Goal: Task Accomplishment & Management: Complete application form

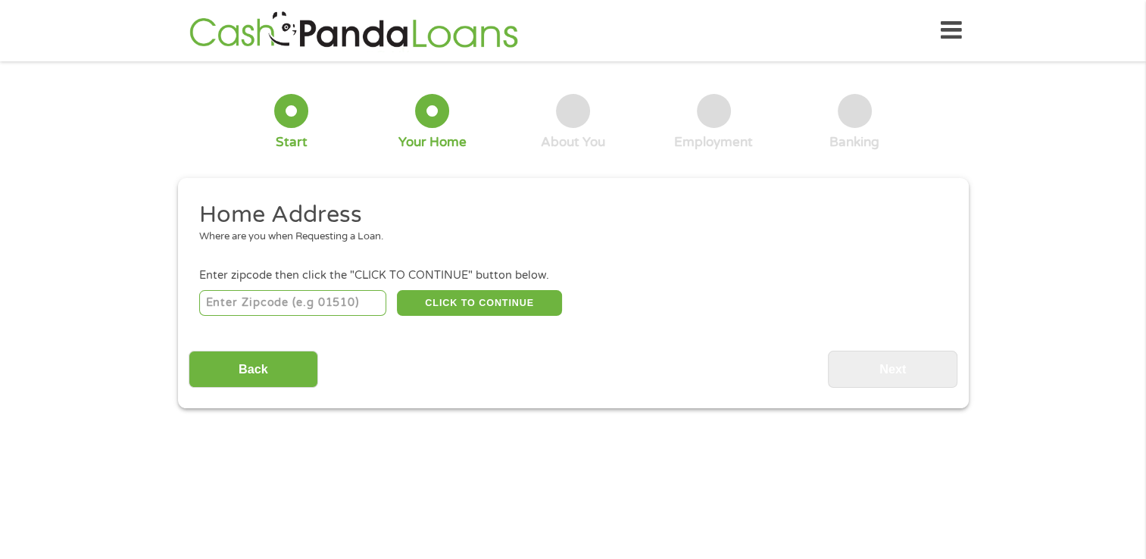
click at [301, 311] on input "number" at bounding box center [292, 303] width 187 height 26
type input "27703"
click at [489, 305] on button "CLICK TO CONTINUE" at bounding box center [479, 303] width 165 height 26
type input "27703"
type input "[GEOGRAPHIC_DATA]"
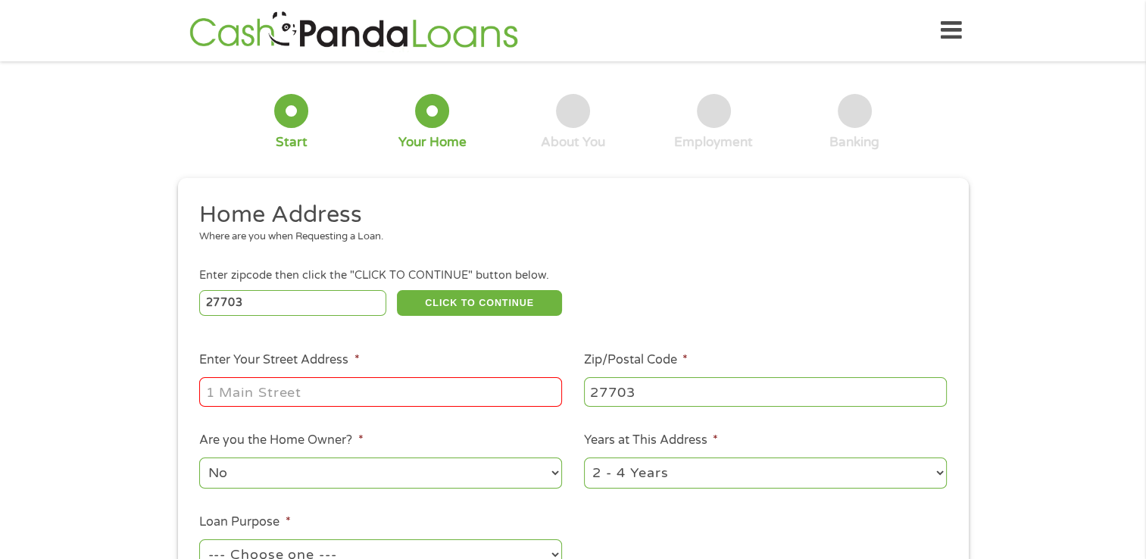
click at [320, 392] on input "Enter Your Street Address *" at bounding box center [380, 391] width 363 height 29
type input "[STREET_ADDRESS][PERSON_NAME]"
click at [163, 443] on div "1 Start 2 Your Home 3 About You 4 Employment 5 Banking 6 This field is hidden w…" at bounding box center [573, 377] width 1146 height 610
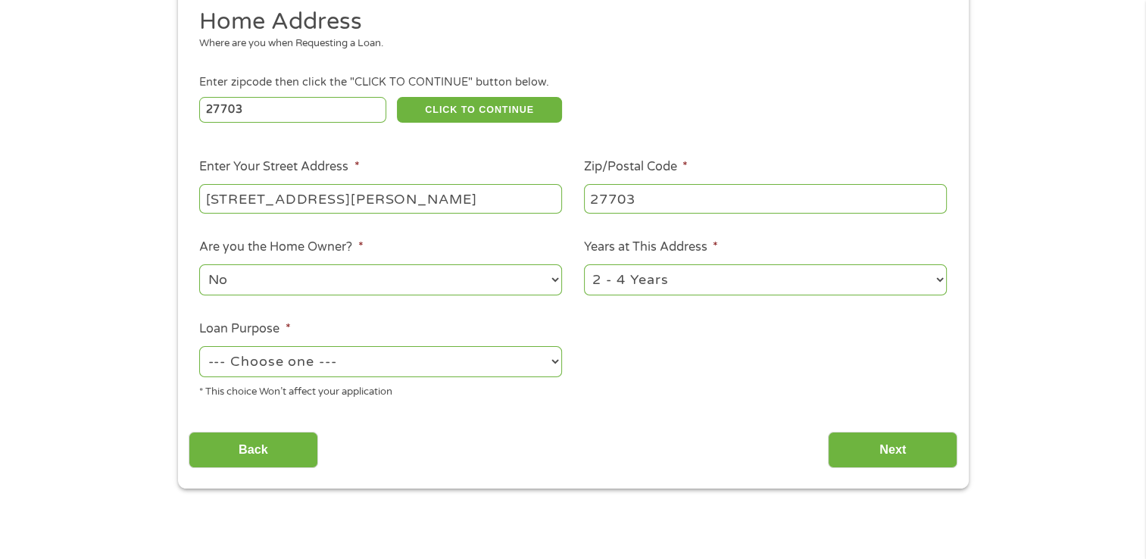
scroll to position [242, 0]
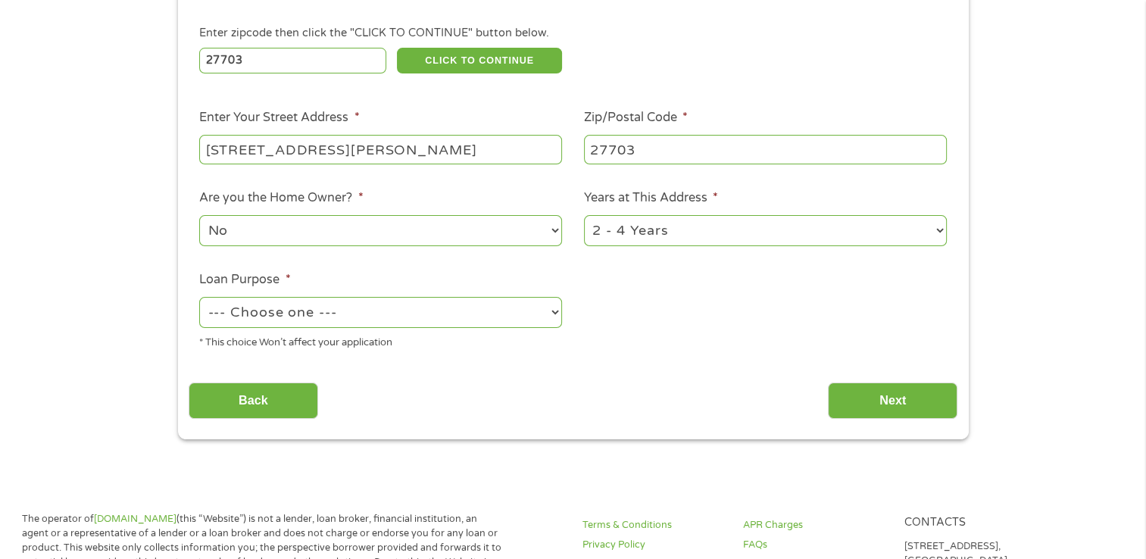
click at [388, 323] on select "--- Choose one --- Pay Bills Debt Consolidation Home Improvement Major Purchase…" at bounding box center [380, 312] width 363 height 31
select select "shorttermcash"
click at [199, 298] on select "--- Choose one --- Pay Bills Debt Consolidation Home Improvement Major Purchase…" at bounding box center [380, 312] width 363 height 31
click at [924, 414] on input "Next" at bounding box center [893, 401] width 130 height 37
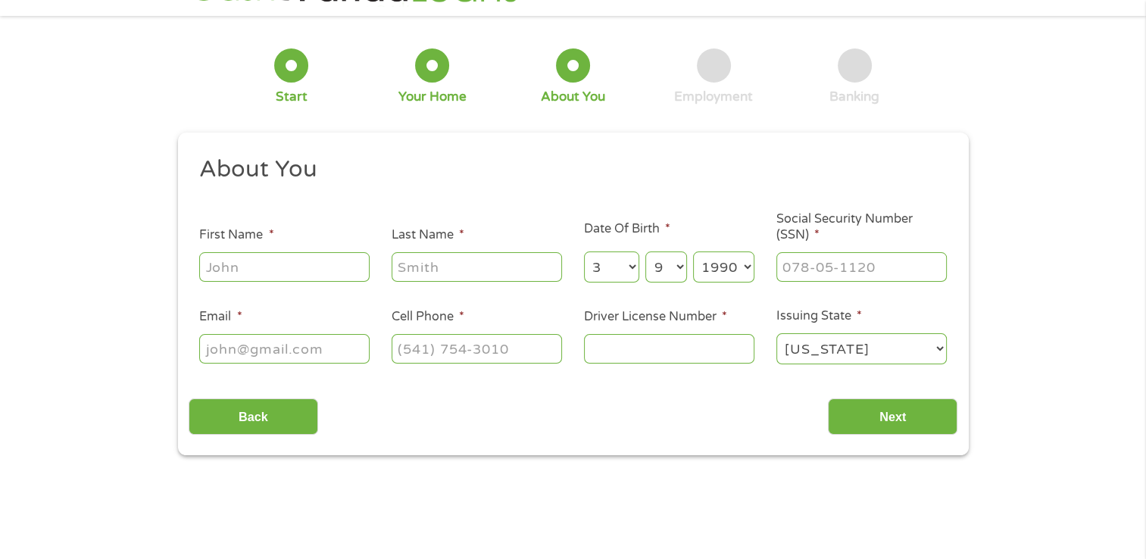
scroll to position [0, 0]
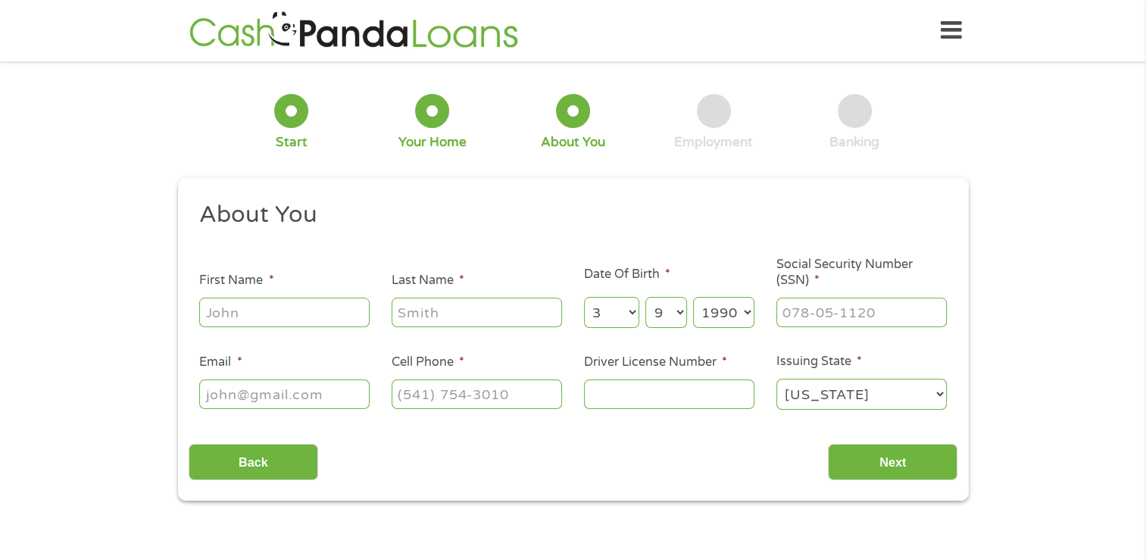
click at [305, 319] on input "First Name *" at bounding box center [284, 312] width 170 height 29
type input "Darrence"
type input "[PERSON_NAME]"
select select "11"
click at [680, 313] on select "Day 1 2 3 4 5 6 7 8 9 10 11 12 13 14 15 16 17 18 19 20 21 22 23 24 25 26 27 28 …" at bounding box center [665, 312] width 41 height 31
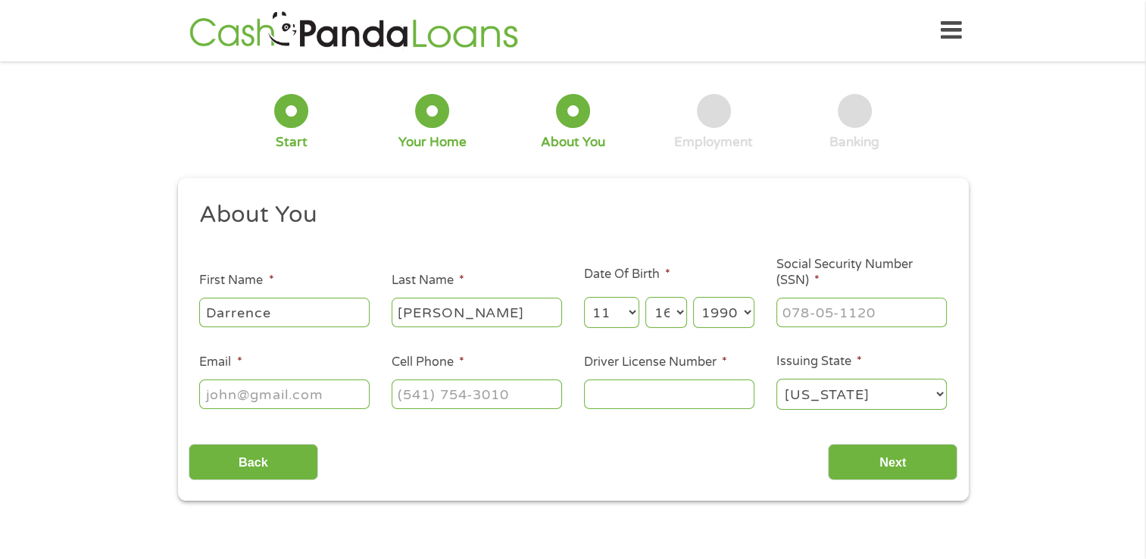
select select "1"
click at [645, 298] on select "Day 1 2 3 4 5 6 7 8 9 10 11 12 13 14 15 16 17 18 19 20 21 22 23 24 25 26 27 28 …" at bounding box center [665, 312] width 41 height 31
click at [733, 311] on select "Year [DATE] 2006 2005 2004 2003 2002 2001 2000 1999 1998 1997 1996 1995 1994 19…" at bounding box center [723, 312] width 61 height 31
select select "1985"
click at [693, 298] on select "Year [DATE] 2006 2005 2004 2003 2002 2001 2000 1999 1998 1997 1996 1995 1994 19…" at bounding box center [723, 312] width 61 height 31
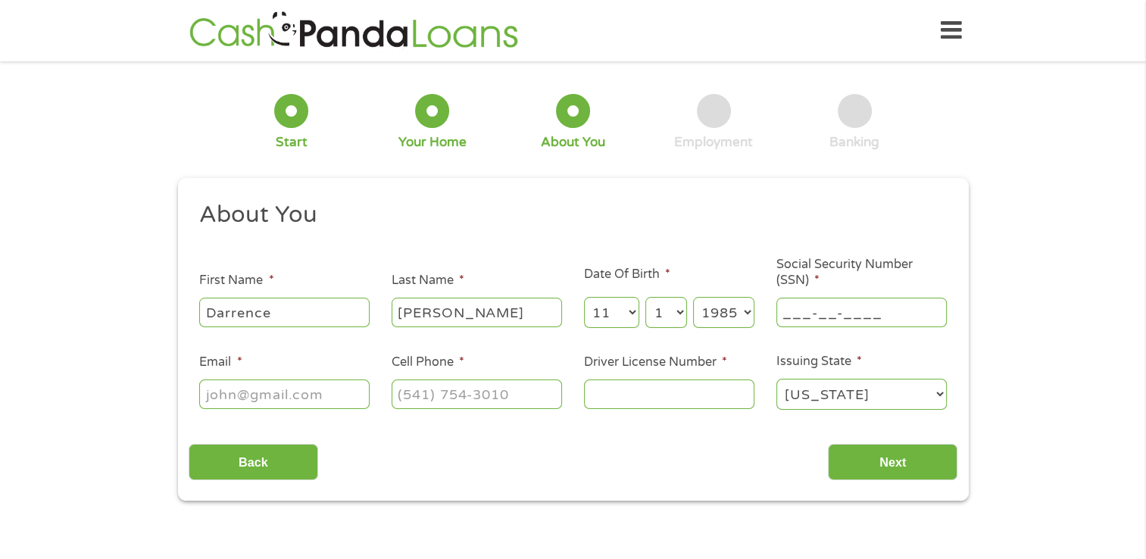
click at [797, 311] on input "___-__-____" at bounding box center [862, 312] width 170 height 29
type input "246-51-7147"
click at [264, 408] on input "Email *" at bounding box center [284, 394] width 170 height 29
type input "[EMAIL_ADDRESS][PERSON_NAME][DOMAIN_NAME]"
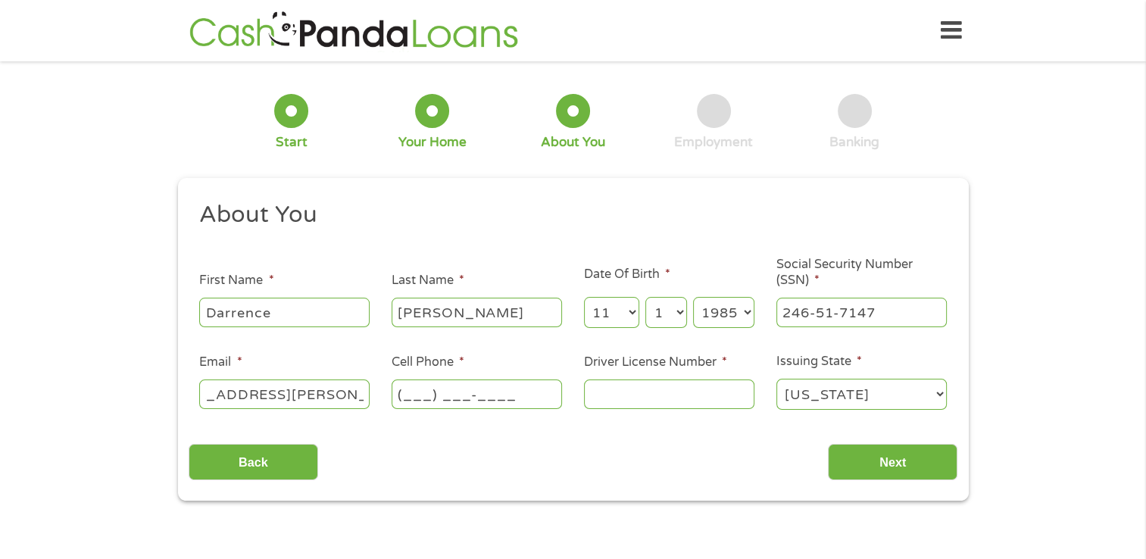
scroll to position [0, 0]
type input "[PHONE_NUMBER]"
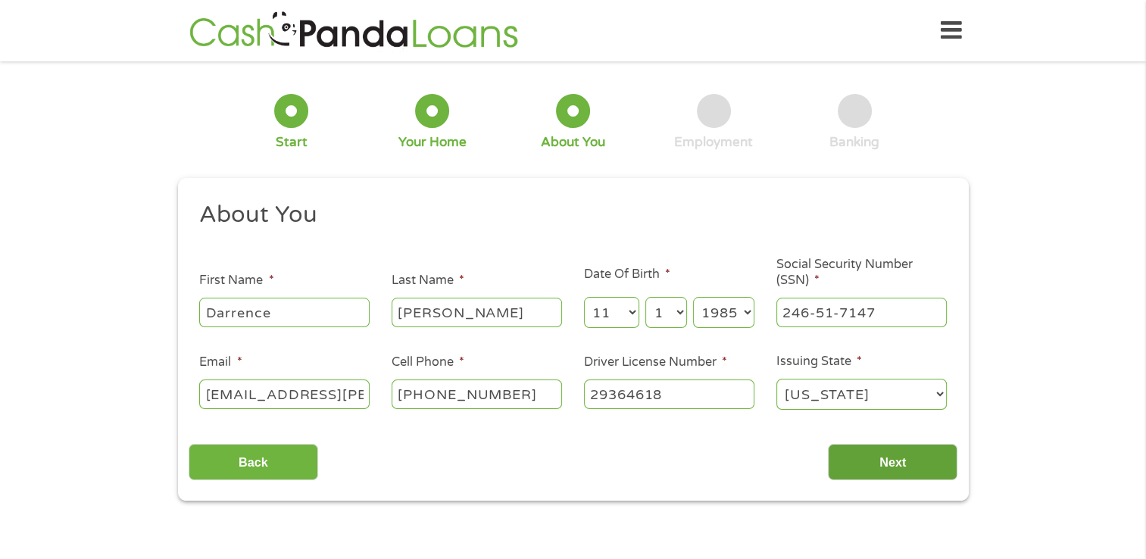
type input "29364618"
click at [922, 468] on input "Next" at bounding box center [893, 462] width 130 height 37
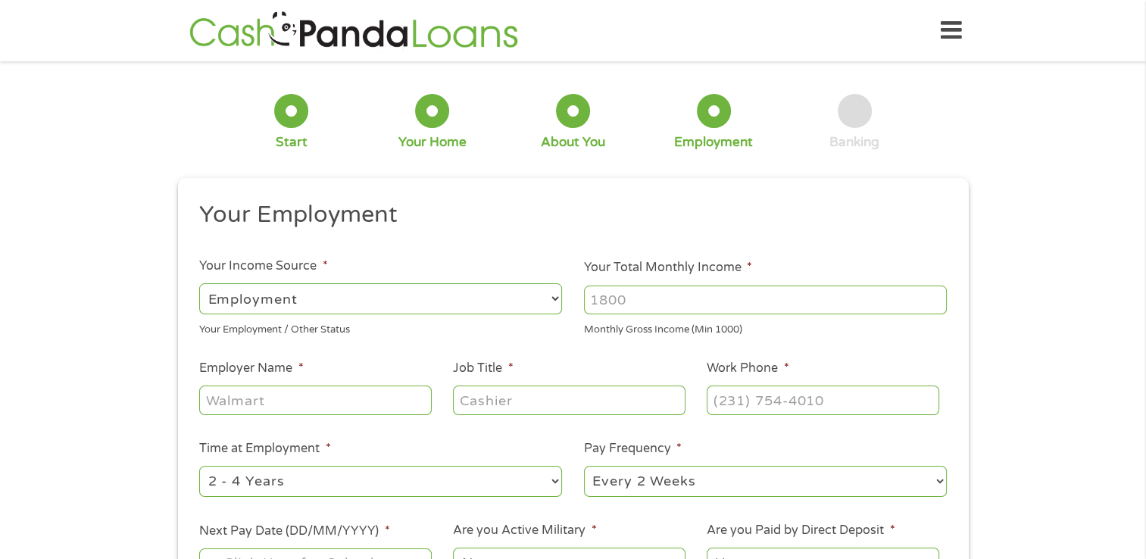
scroll to position [6, 6]
click at [509, 198] on div "This field is hidden when viewing the form gclid This field is hidden when view…" at bounding box center [573, 424] width 791 height 492
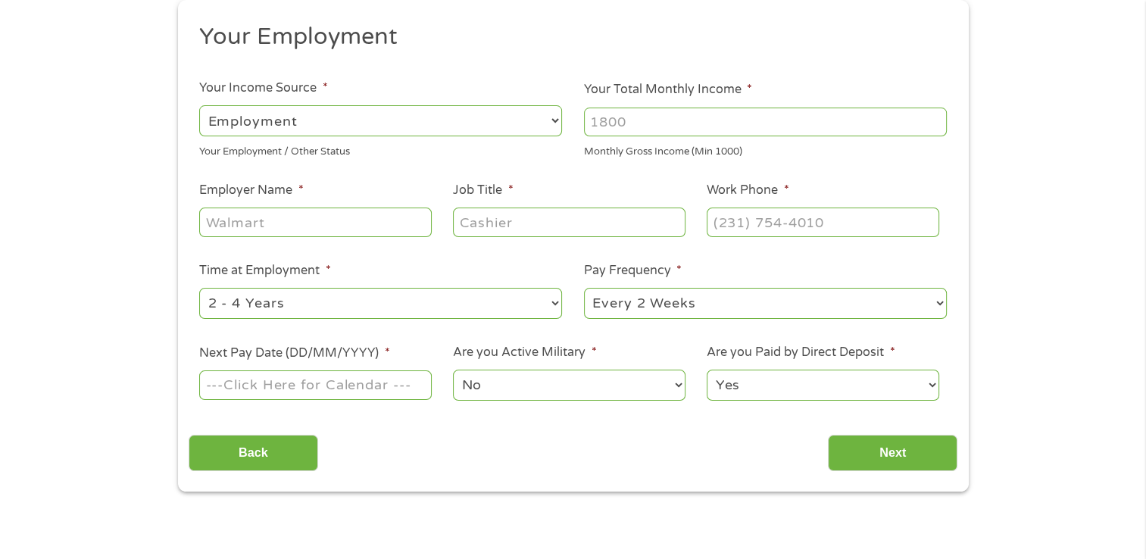
scroll to position [182, 0]
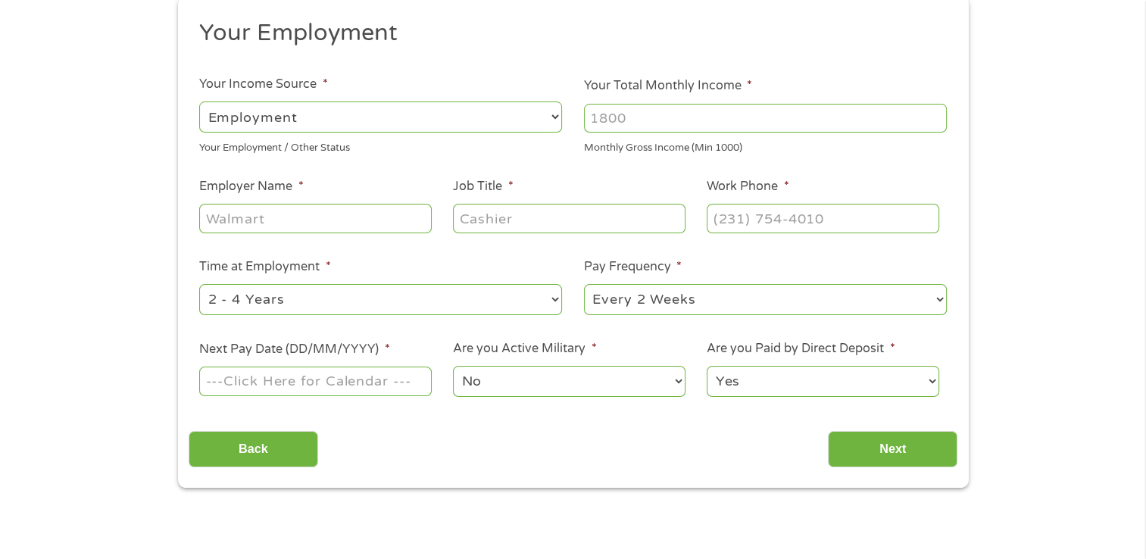
click at [480, 120] on select "--- Choose one --- Employment [DEMOGRAPHIC_DATA] Benefits" at bounding box center [380, 117] width 363 height 31
click at [199, 102] on select "--- Choose one --- Employment [DEMOGRAPHIC_DATA] Benefits" at bounding box center [380, 117] width 363 height 31
click at [689, 120] on input "Your Total Monthly Income *" at bounding box center [765, 118] width 363 height 29
type input "7424"
click at [361, 226] on input "Employer Name *" at bounding box center [315, 218] width 232 height 29
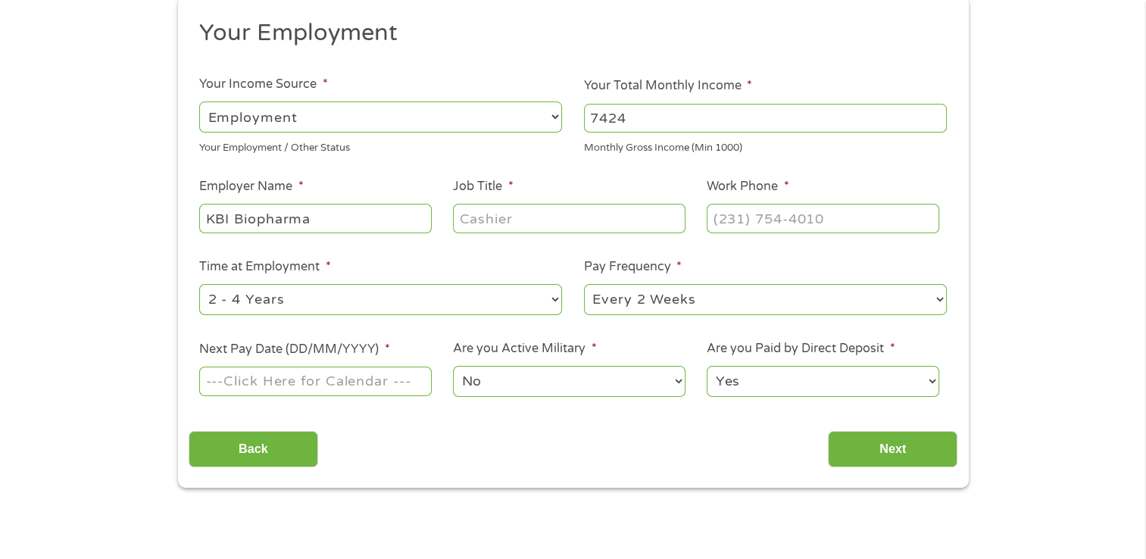
type input "KBI Biopharma"
type input "IT Analyst"
type input "[PHONE_NUMBER]"
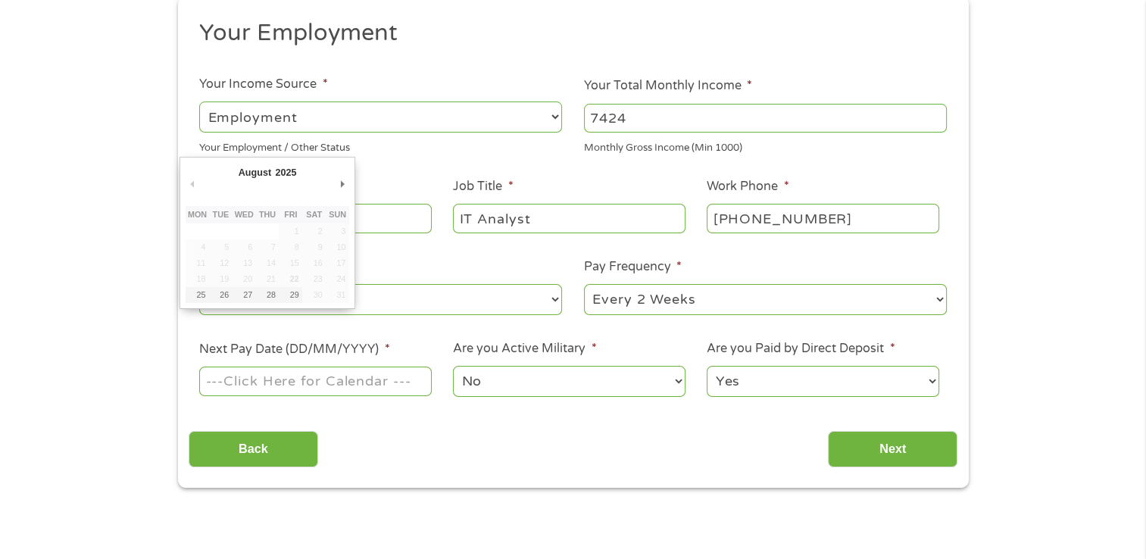
click at [385, 390] on input "Next Pay Date (DD/MM/YYYY) *" at bounding box center [315, 381] width 232 height 29
type input "[DATE]"
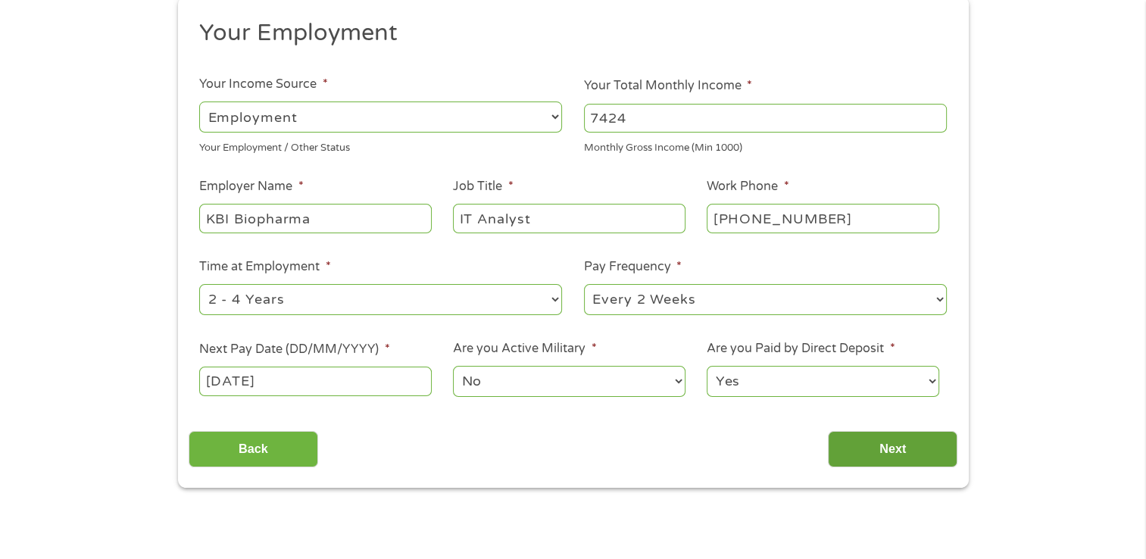
click at [870, 451] on input "Next" at bounding box center [893, 449] width 130 height 37
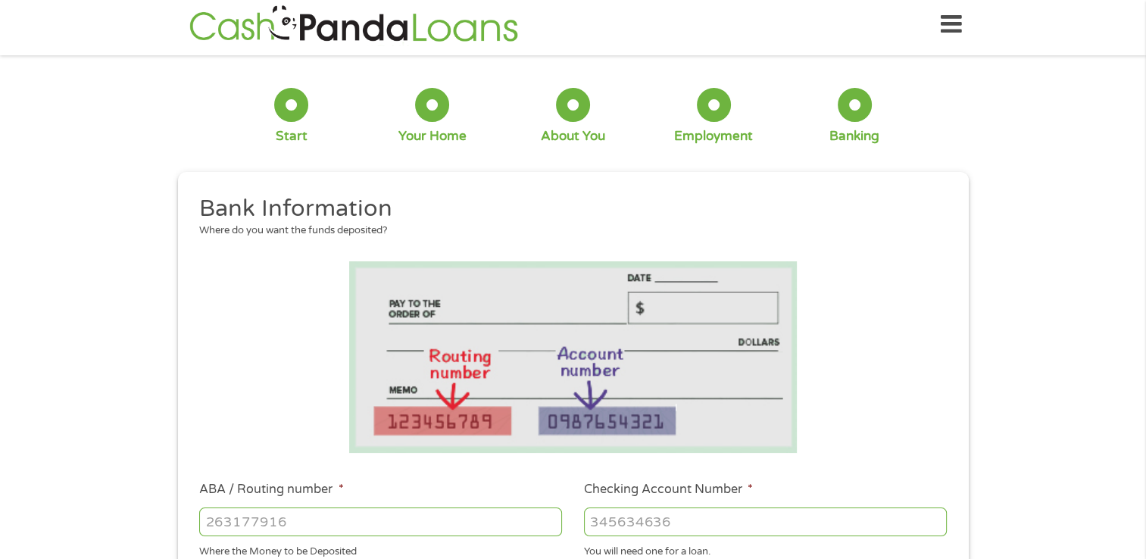
scroll to position [0, 0]
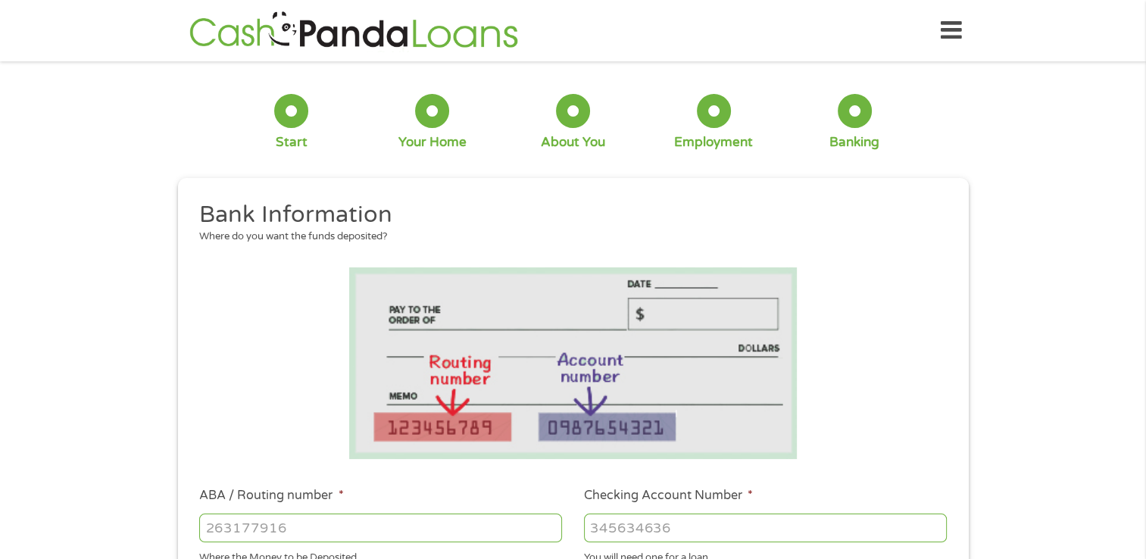
click at [1073, 283] on div "1 Start 2 Your Home 3 About You 4 Employment 5 Banking 6 This field is hidden w…" at bounding box center [573, 552] width 1146 height 961
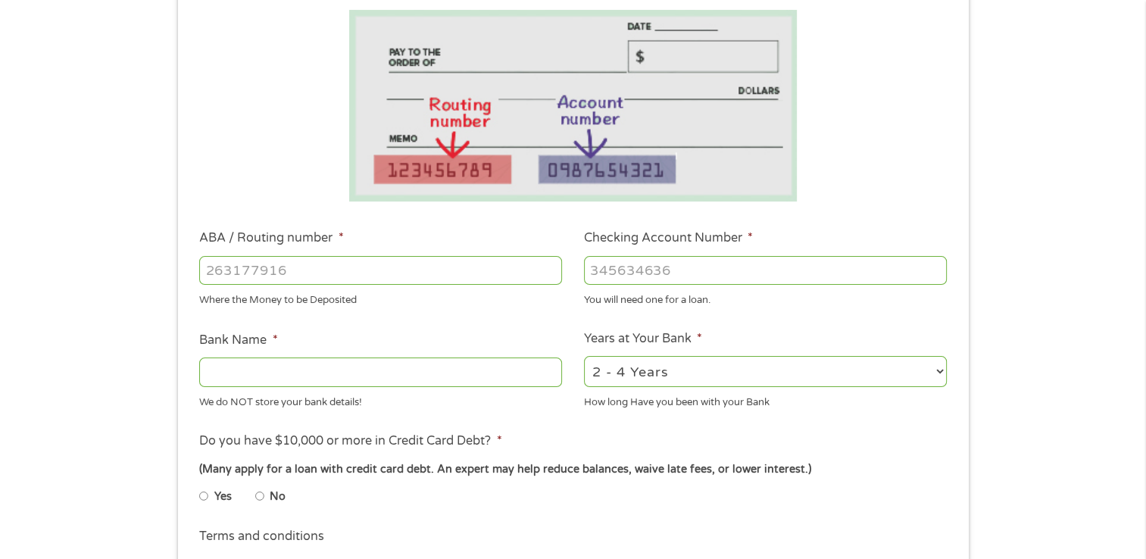
scroll to position [273, 0]
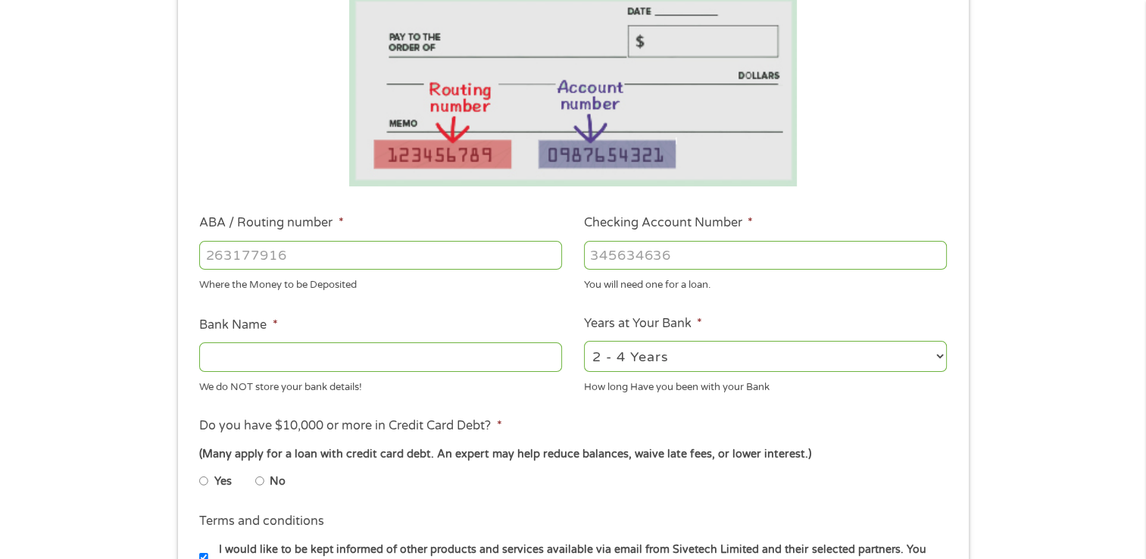
click at [364, 248] on input "ABA / Routing number *" at bounding box center [380, 255] width 363 height 29
type input "253177049"
type input "STATE EMPLOYEES CREDIT UNION"
type input "8"
type input "4"
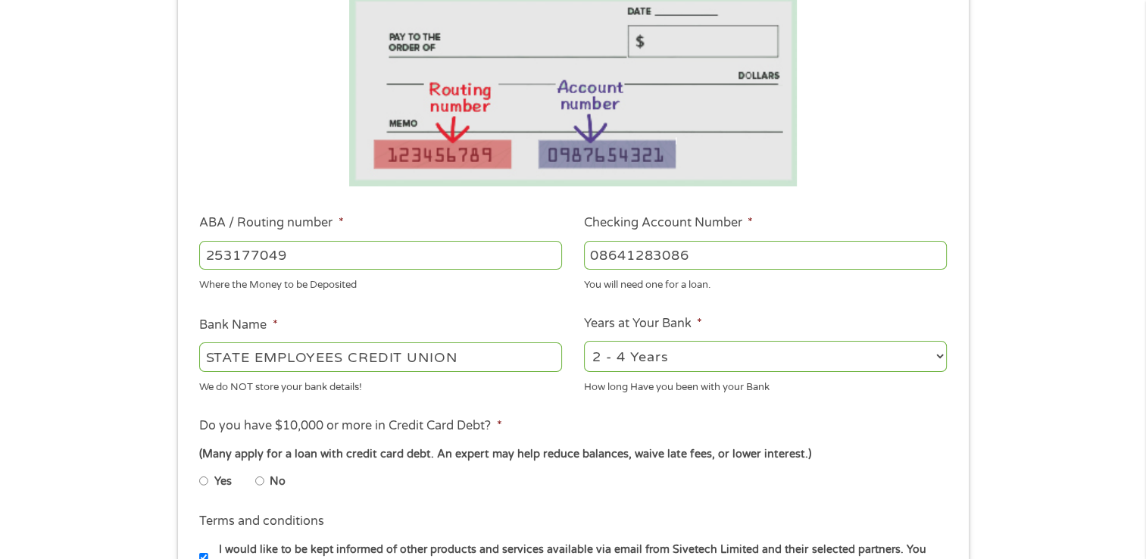
type input "08641283086"
click at [1055, 450] on div "1 Start 2 Your Home 3 About You 4 Employment 5 Banking 6 This field is hidden w…" at bounding box center [573, 279] width 1146 height 961
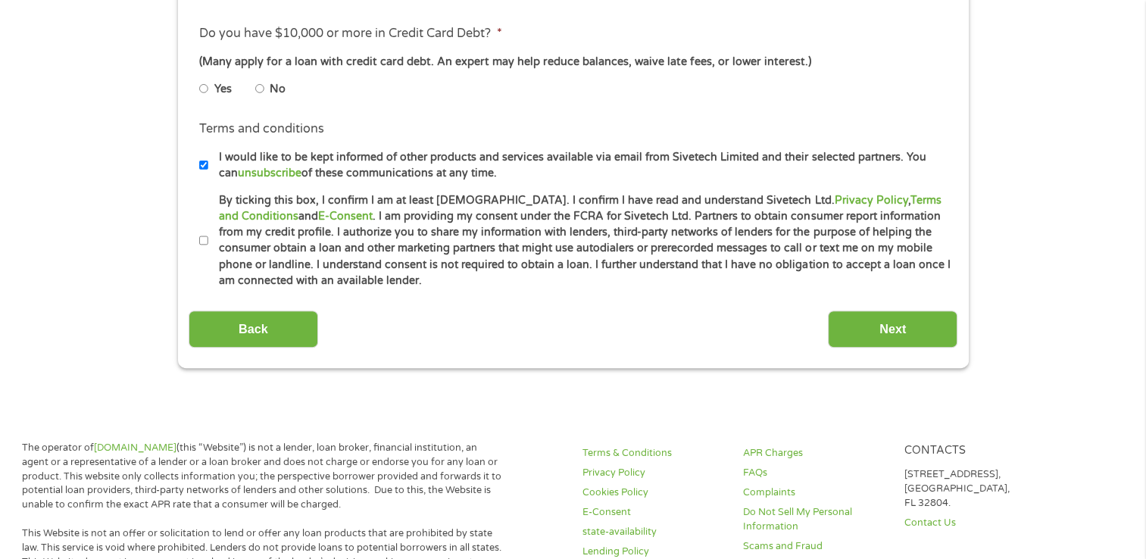
scroll to position [667, 0]
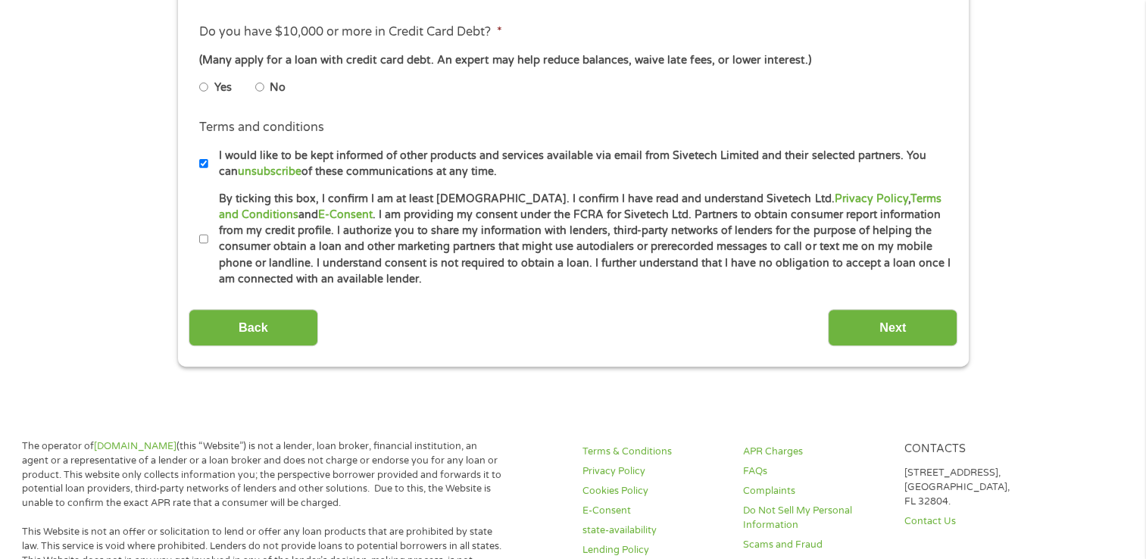
click at [264, 87] on input "No" at bounding box center [259, 87] width 9 height 24
radio input "true"
click at [203, 83] on input "Yes" at bounding box center [203, 87] width 9 height 24
radio input "true"
click at [201, 238] on input "By ticking this box, I confirm I am at least [DEMOGRAPHIC_DATA]. I confirm I ha…" at bounding box center [203, 239] width 9 height 24
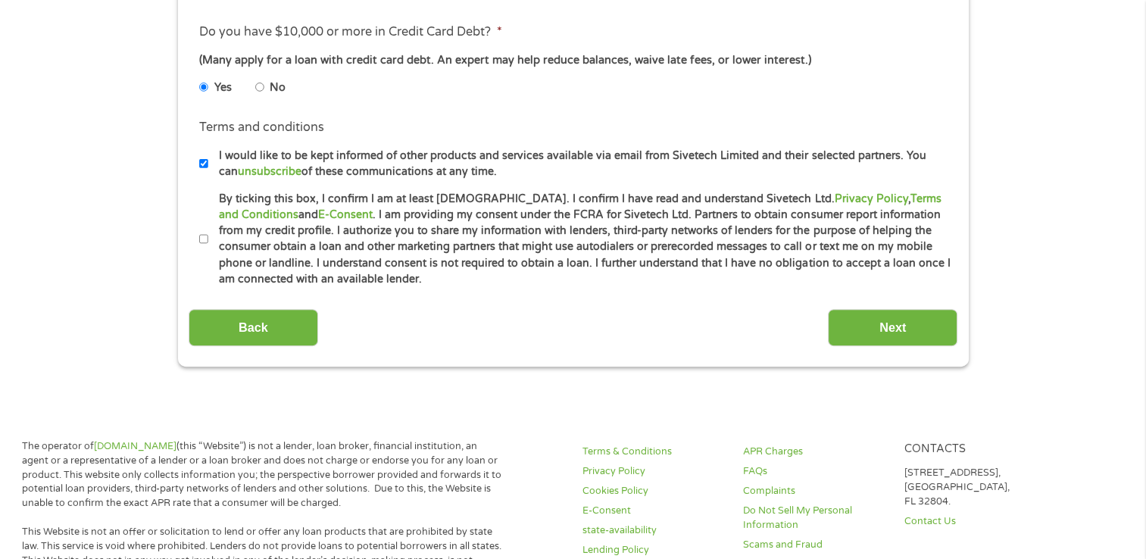
checkbox input "true"
click at [900, 338] on input "Next" at bounding box center [893, 327] width 130 height 37
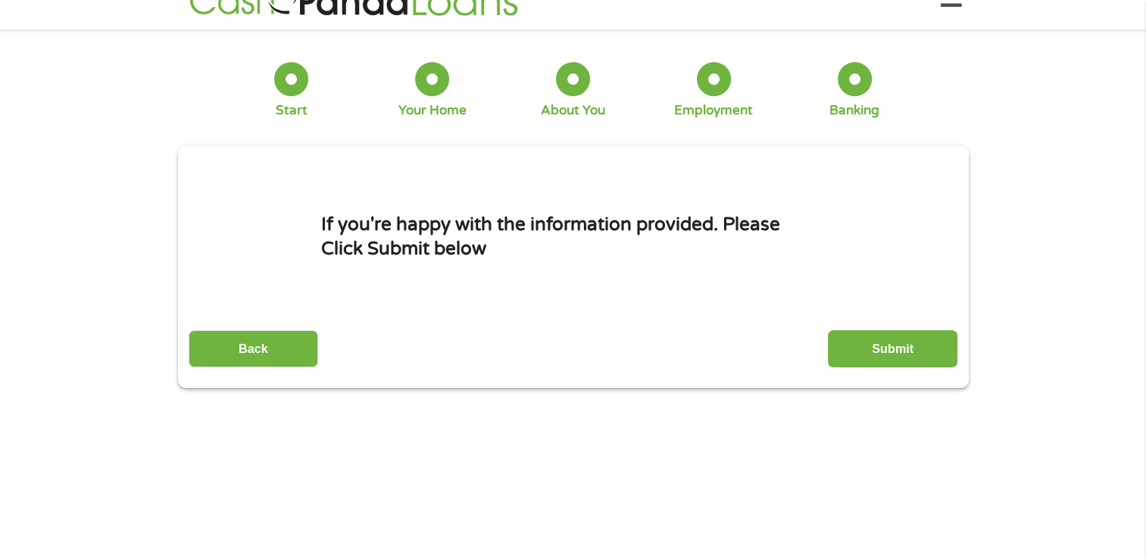
scroll to position [0, 0]
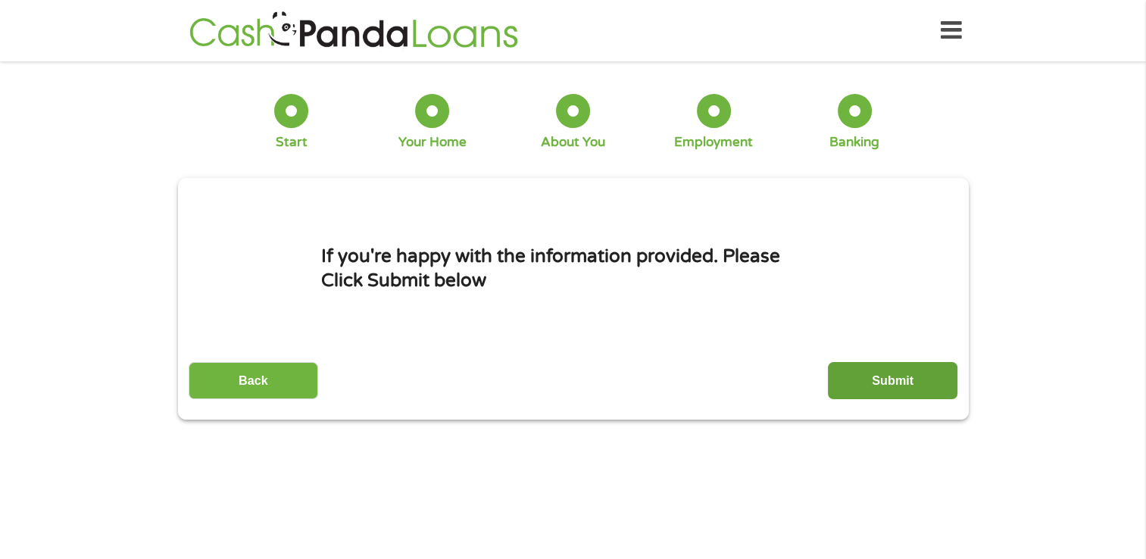
click at [900, 386] on input "Submit" at bounding box center [893, 380] width 130 height 37
